Goal: Task Accomplishment & Management: Manage account settings

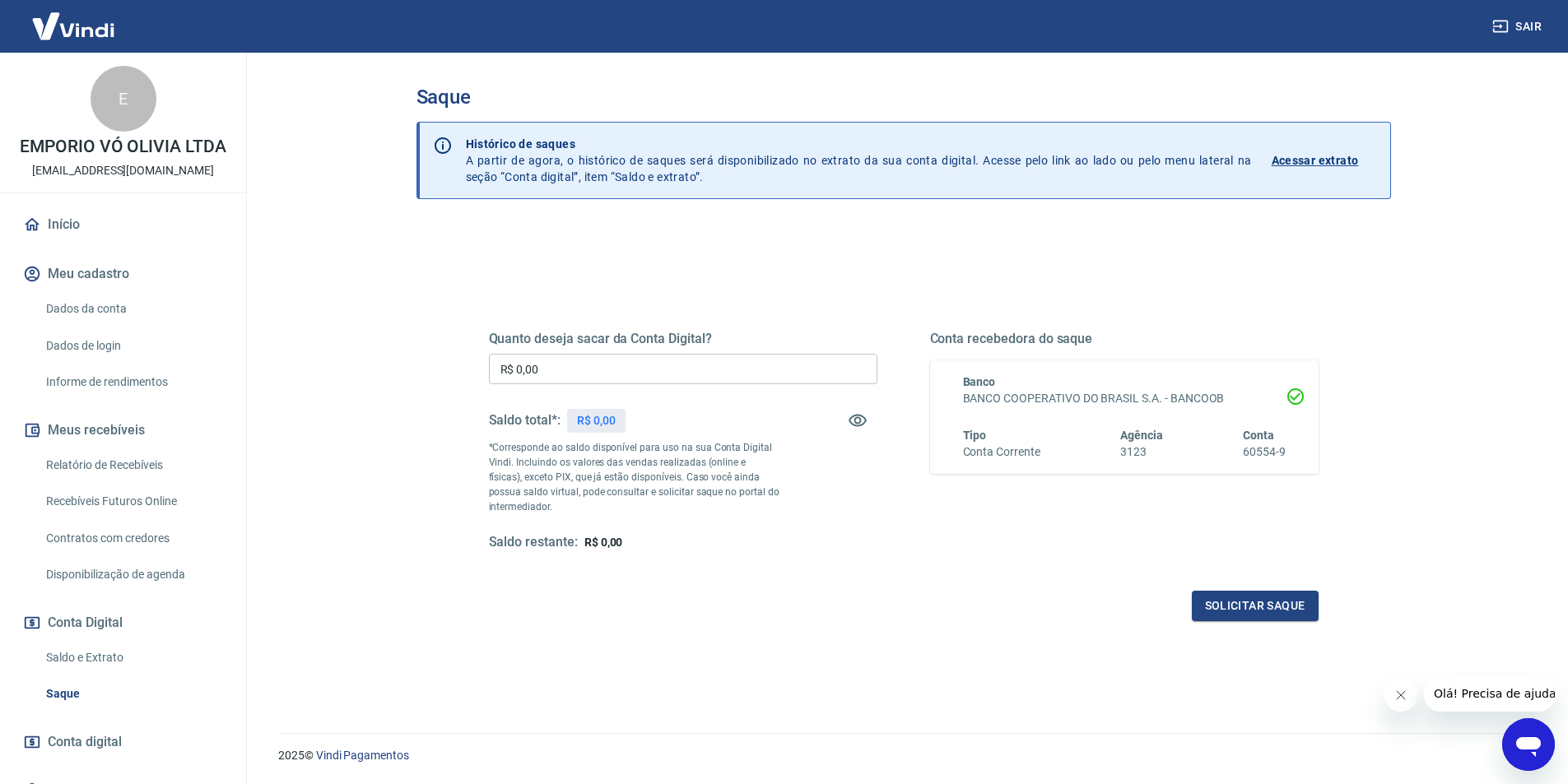
click at [680, 550] on div "Saldo restante: R$ 0,00" at bounding box center [682, 542] width 388 height 18
click at [365, 656] on main "Saque Histórico de saques A partir de agora, o histórico de saques será disponi…" at bounding box center [904, 418] width 1329 height 731
